Goal: Browse casually: Explore the website without a specific task or goal

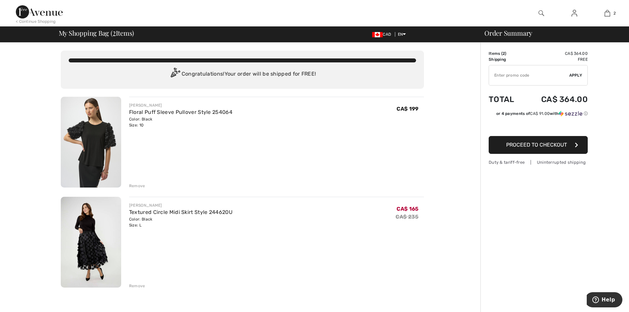
click at [137, 286] on div "Remove" at bounding box center [137, 286] width 16 height 6
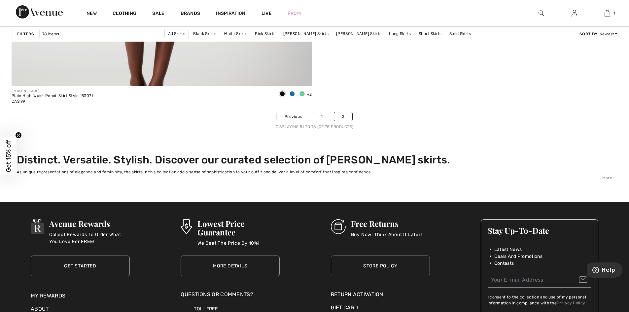
scroll to position [2445, 0]
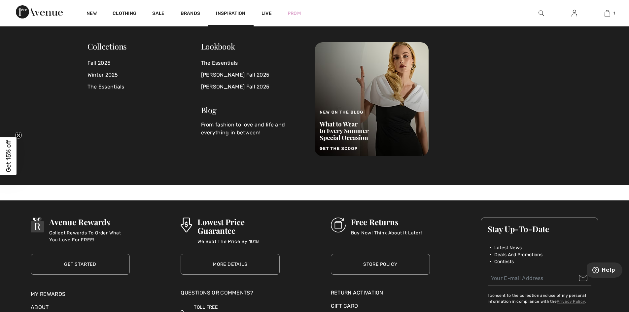
click at [230, 12] on span "Inspiration" at bounding box center [230, 14] width 29 height 7
click at [108, 73] on link "Winter 2025" at bounding box center [145, 75] width 114 height 12
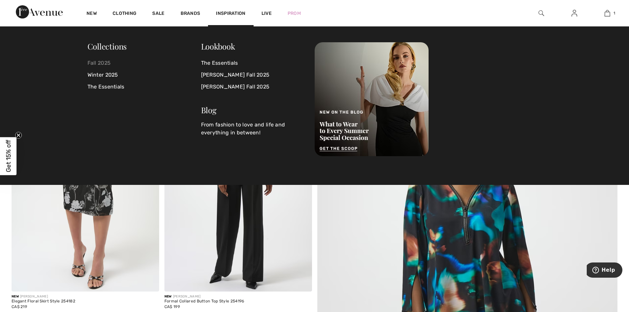
click at [100, 63] on link "Fall 2025" at bounding box center [145, 63] width 114 height 12
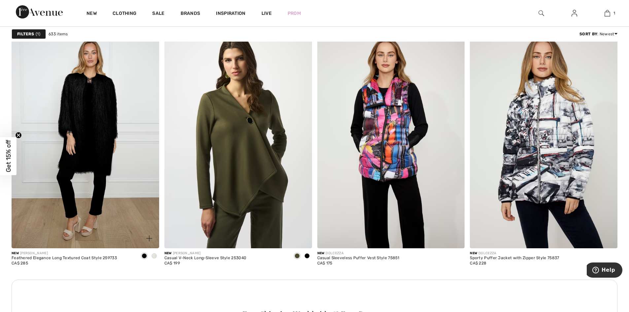
scroll to position [793, 0]
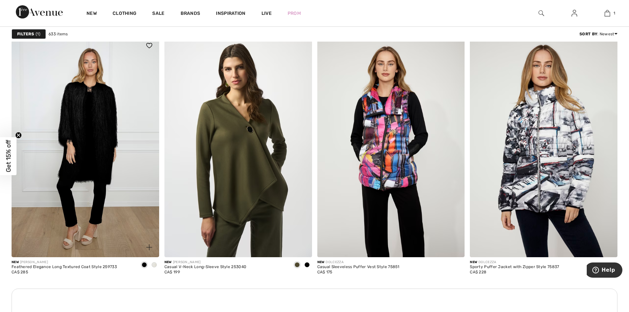
click at [95, 120] on img at bounding box center [86, 146] width 148 height 221
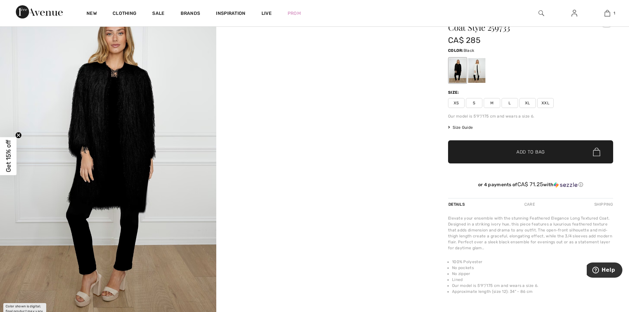
scroll to position [33, 0]
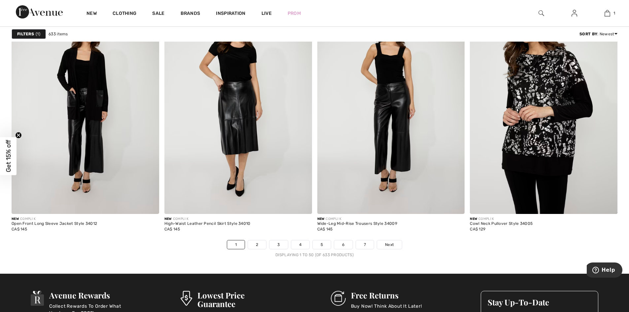
scroll to position [3767, 0]
